Goal: Communication & Community: Answer question/provide support

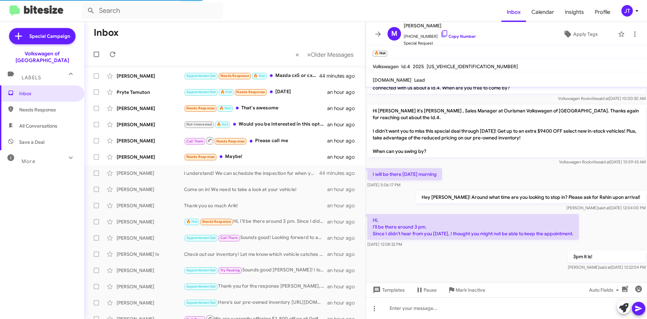
scroll to position [180, 0]
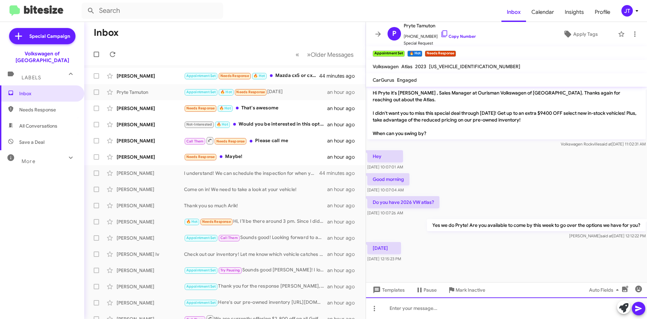
click at [413, 316] on div at bounding box center [506, 308] width 281 height 22
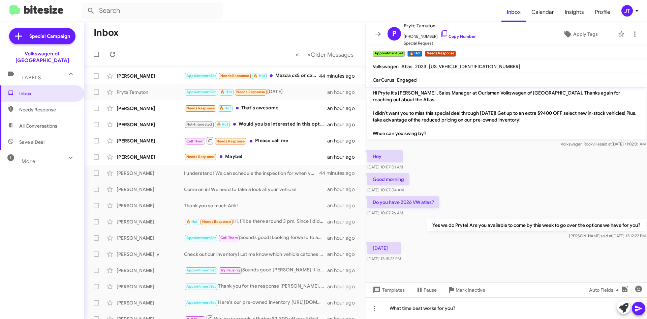
click at [638, 304] on span at bounding box center [639, 307] width 8 height 13
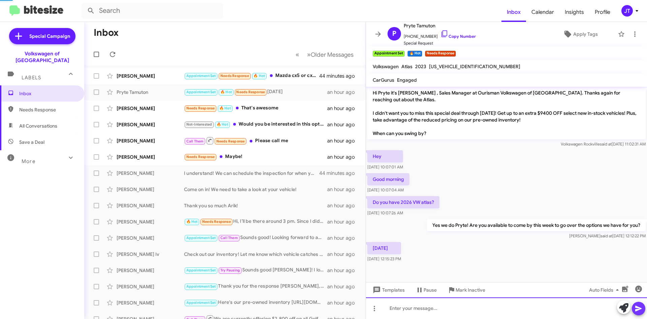
scroll to position [0, 0]
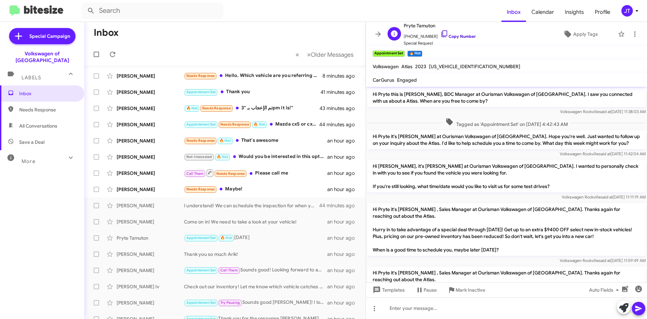
click at [464, 35] on link "Copy Number" at bounding box center [458, 36] width 35 height 5
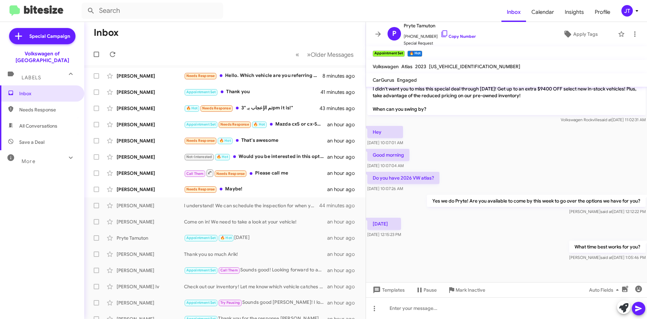
scroll to position [204, 0]
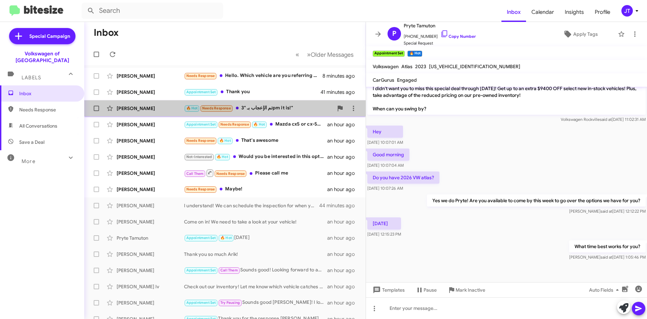
click at [272, 109] on div "🔥 Hot Needs Response تم الإعجاب بـ "3pm it is!"" at bounding box center [258, 108] width 149 height 8
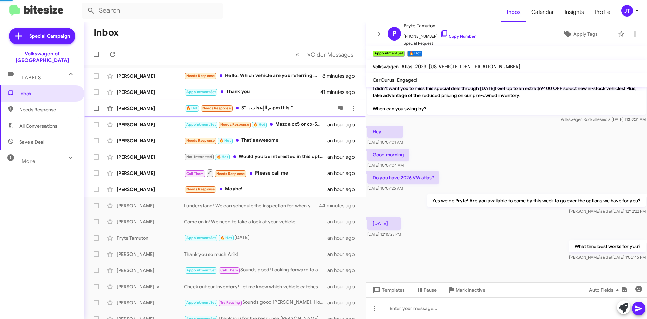
scroll to position [38, 0]
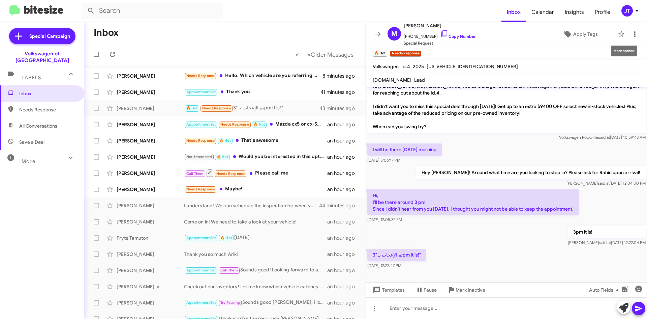
click at [631, 35] on icon at bounding box center [635, 34] width 8 height 8
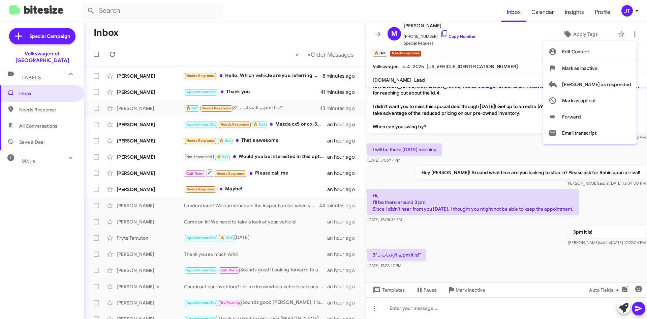
click at [474, 50] on div at bounding box center [323, 159] width 647 height 319
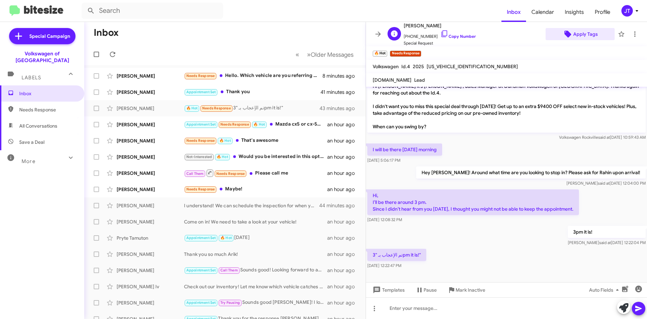
click at [583, 34] on span "Apply Tags" at bounding box center [586, 34] width 25 height 12
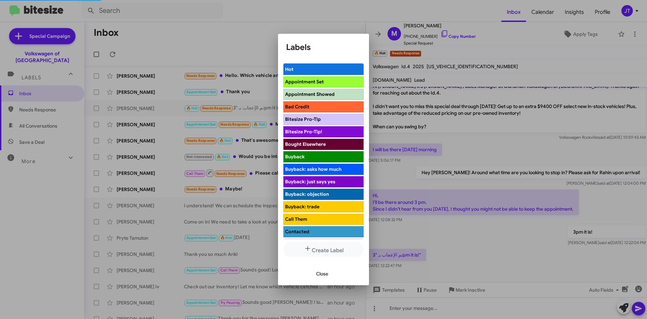
click at [325, 80] on span "Appointment Set" at bounding box center [319, 81] width 69 height 7
click at [322, 271] on span "Close" at bounding box center [322, 273] width 12 height 12
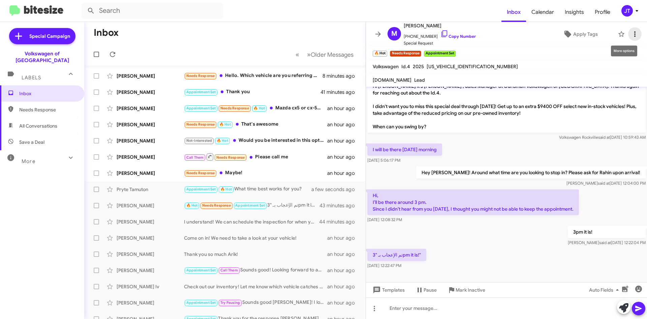
click at [631, 32] on icon at bounding box center [635, 34] width 8 height 8
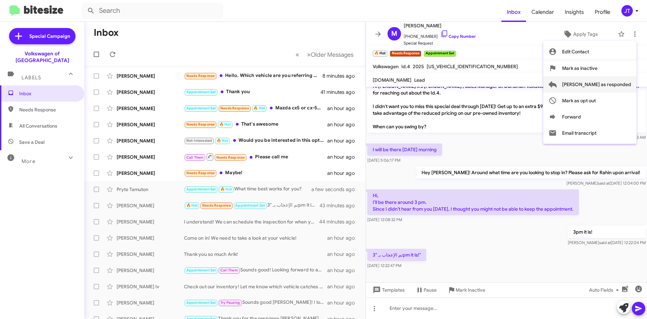
click at [614, 86] on span "[PERSON_NAME] as responded" at bounding box center [596, 84] width 69 height 16
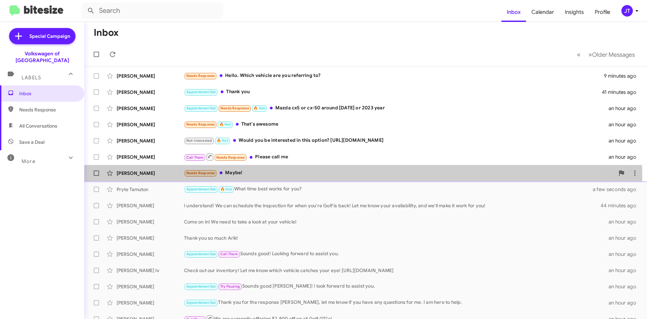
click at [322, 177] on div "[PERSON_NAME] Needs Response Maybe! an hour ago" at bounding box center [366, 172] width 552 height 13
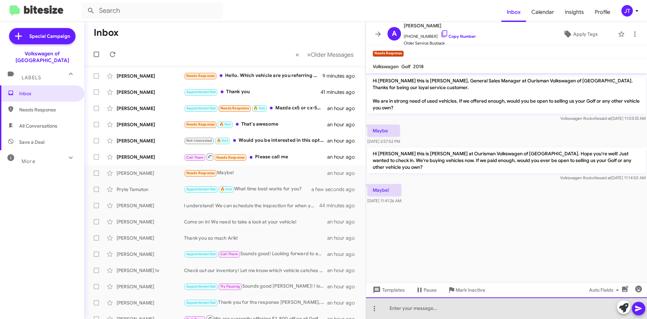
click at [407, 307] on div at bounding box center [506, 308] width 281 height 22
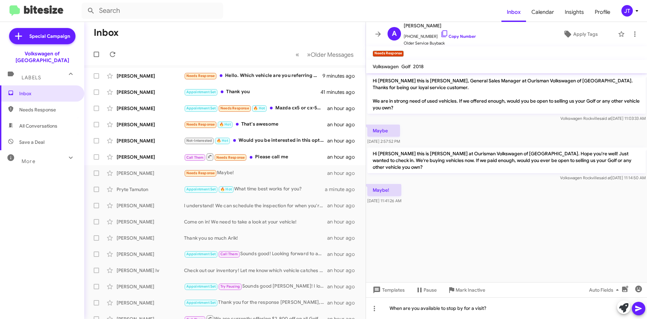
click at [639, 308] on icon at bounding box center [639, 308] width 8 height 8
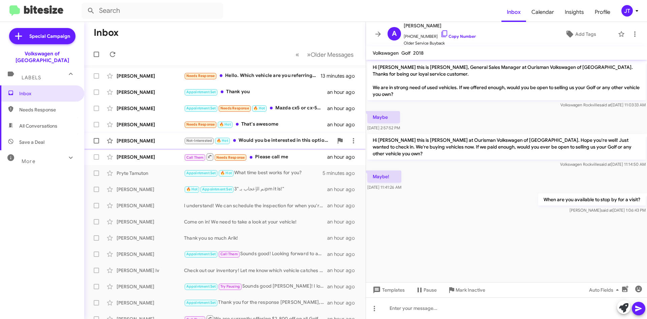
click at [288, 143] on div "Not-Interested 🔥 Hot Would you be interested in this option? [URL][DOMAIN_NAME]" at bounding box center [258, 141] width 149 height 8
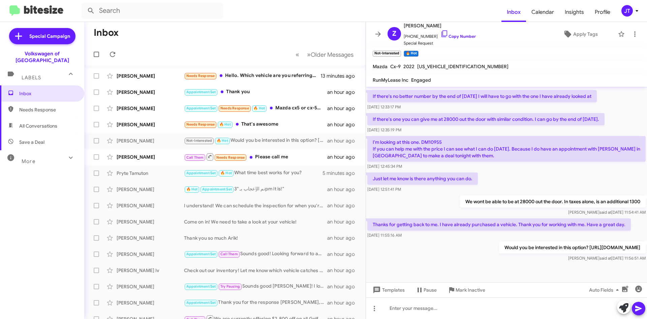
scroll to position [195, 0]
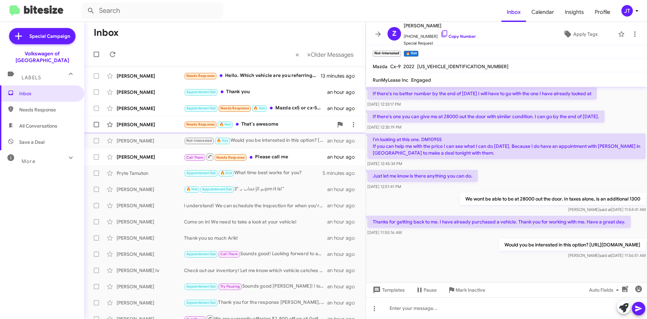
click at [289, 126] on div "Needs Response 🔥 Hot That's awesome" at bounding box center [258, 124] width 149 height 8
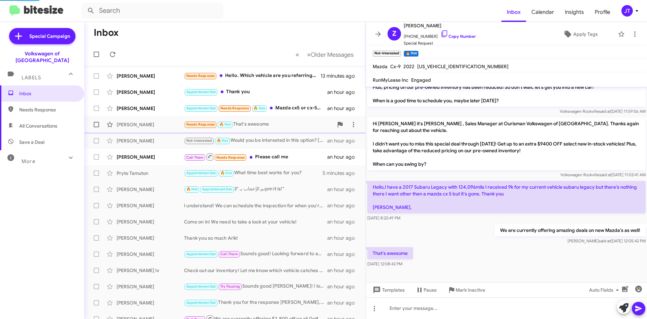
scroll to position [123, 0]
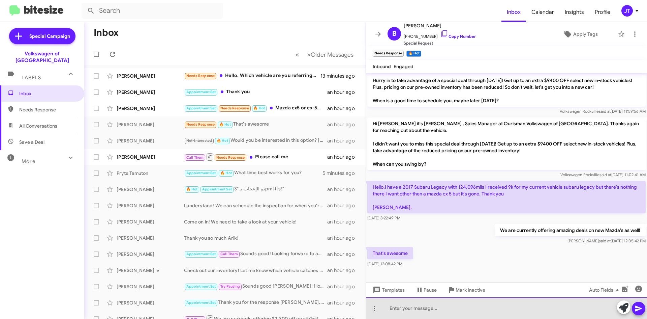
click at [452, 308] on div at bounding box center [506, 308] width 281 height 22
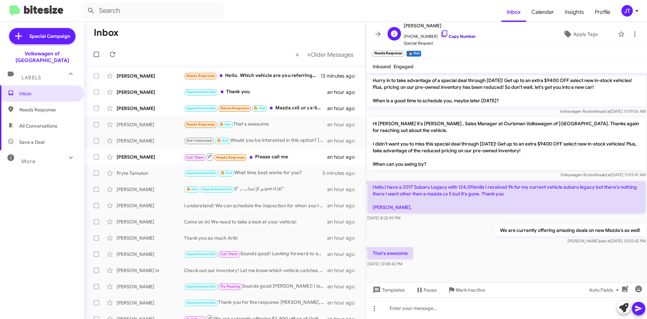
click at [455, 36] on link "Copy Number" at bounding box center [458, 36] width 35 height 5
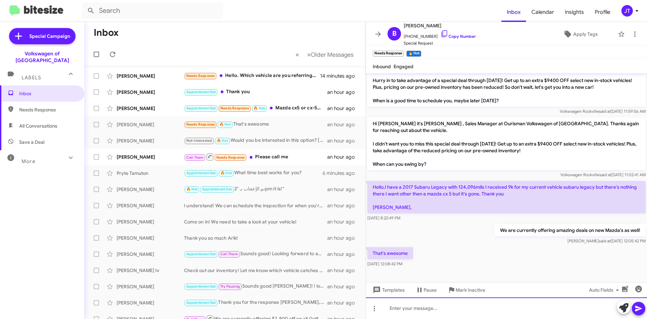
click at [419, 311] on div at bounding box center [506, 308] width 281 height 22
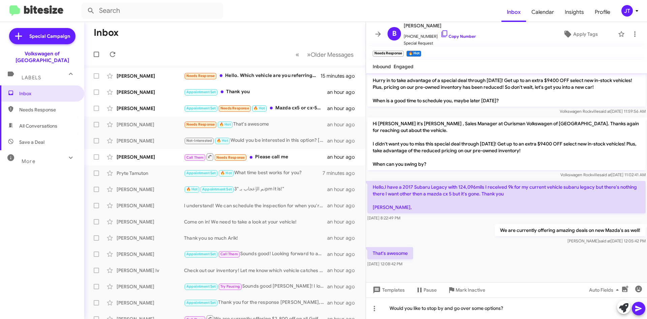
click at [638, 310] on icon at bounding box center [639, 309] width 6 height 6
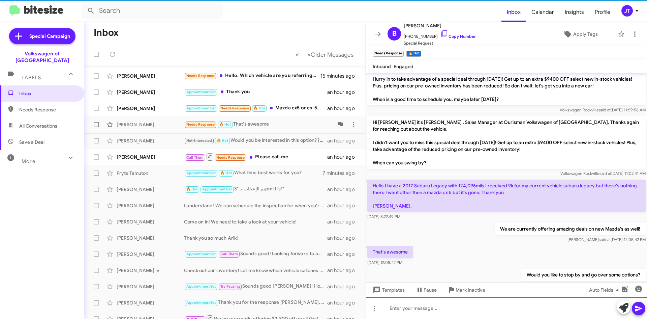
scroll to position [148, 0]
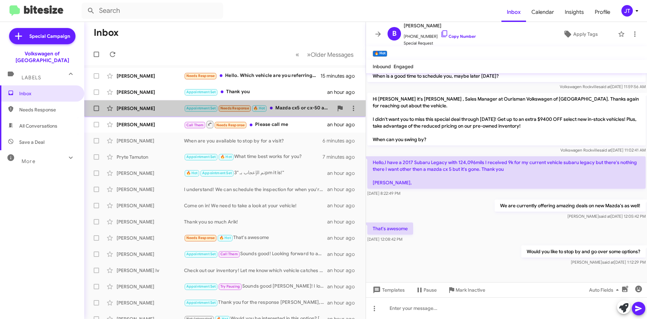
click at [284, 105] on div "Appointment Set Needs Response 🔥 Hot Mazda cx5 or cx-50 around [DATE] or 2023 y…" at bounding box center [258, 108] width 149 height 8
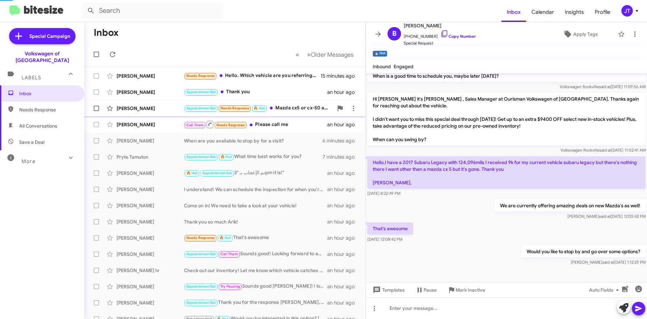
scroll to position [14, 0]
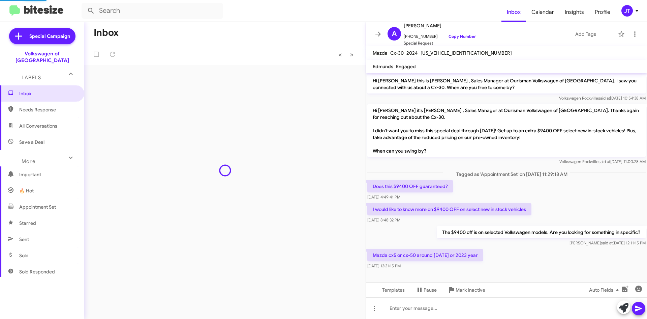
scroll to position [0, 0]
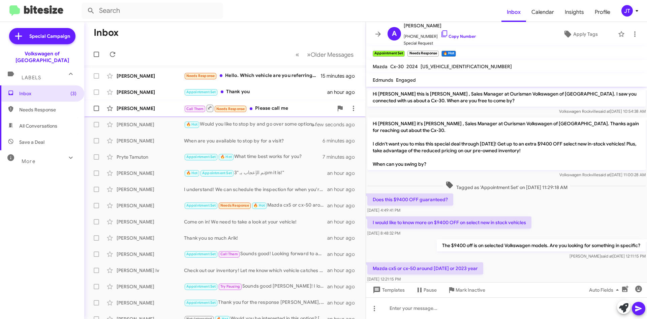
click at [286, 110] on div "Call Them Needs Response Please call me" at bounding box center [258, 108] width 149 height 8
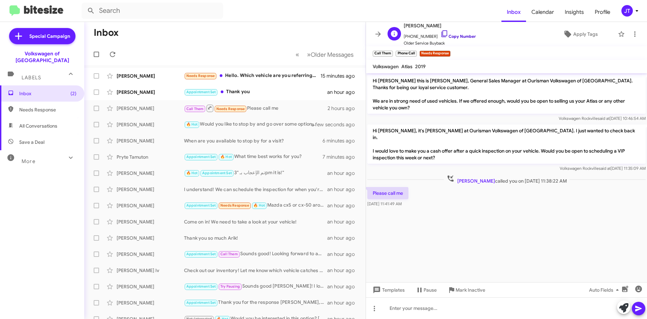
click at [449, 34] on link "Copy Number" at bounding box center [458, 36] width 35 height 5
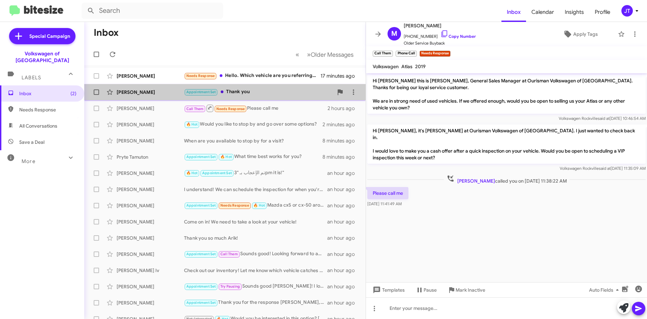
click at [266, 90] on div "Appointment Set Thank you" at bounding box center [258, 92] width 149 height 8
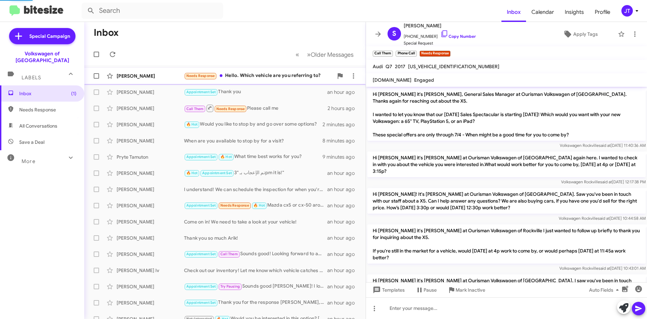
scroll to position [587, 0]
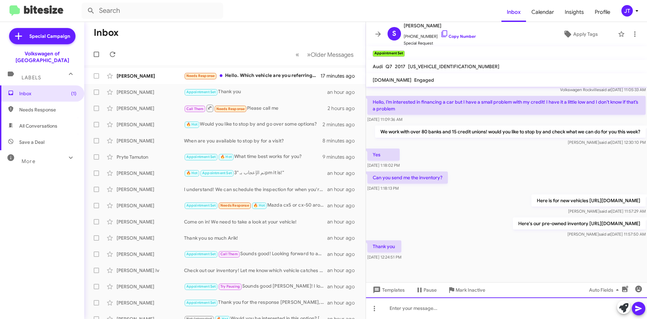
click at [453, 305] on div at bounding box center [506, 308] width 281 height 22
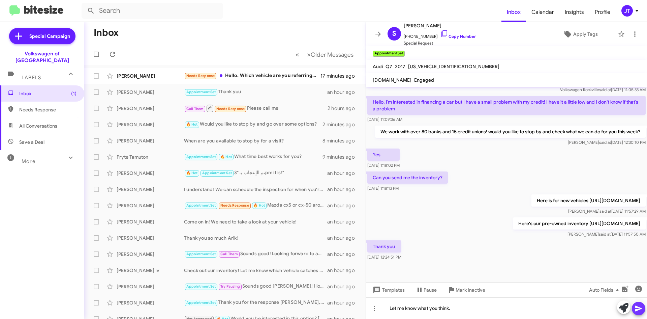
click at [636, 306] on icon at bounding box center [639, 309] width 6 height 6
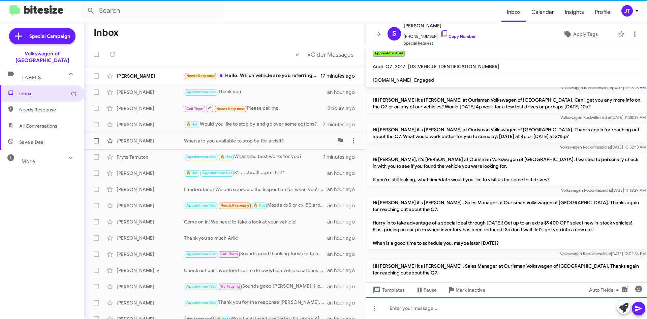
scroll to position [0, 0]
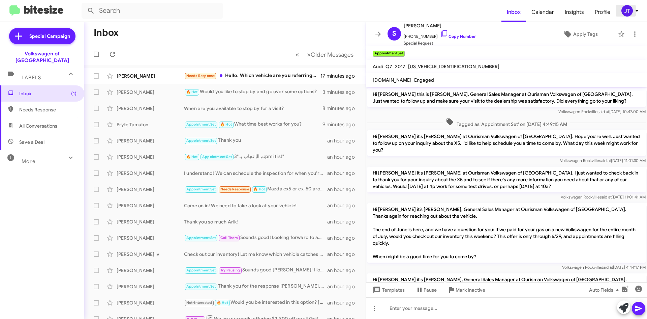
click at [634, 9] on icon at bounding box center [637, 11] width 8 height 8
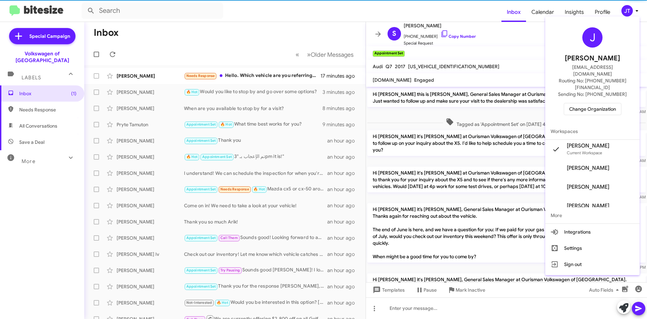
click at [634, 9] on div at bounding box center [323, 159] width 647 height 319
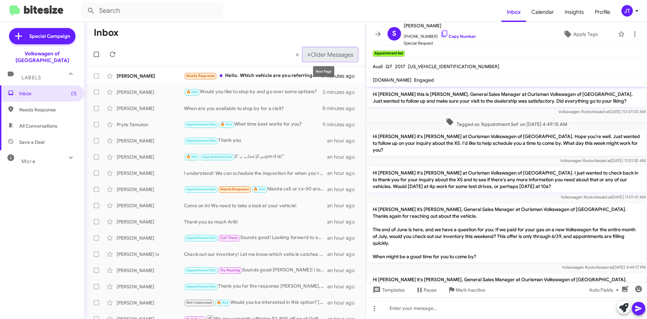
click at [321, 58] on span "Older Messages" at bounding box center [332, 54] width 43 height 7
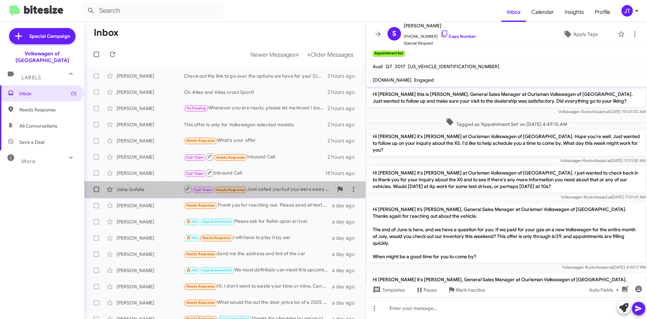
click at [295, 191] on div "Call Them Needs Response Just called you but you were away from your desk Pl. c…" at bounding box center [258, 189] width 149 height 8
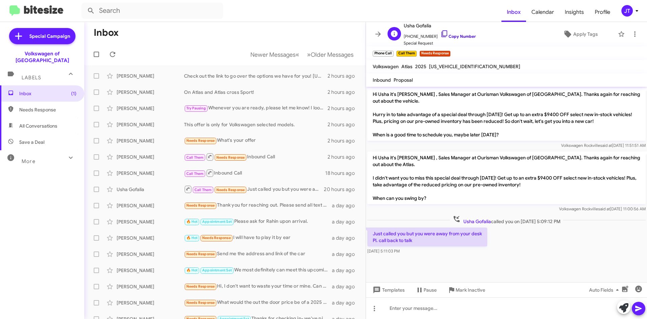
click at [460, 35] on link "Copy Number" at bounding box center [458, 36] width 35 height 5
